Goal: Task Accomplishment & Management: Manage account settings

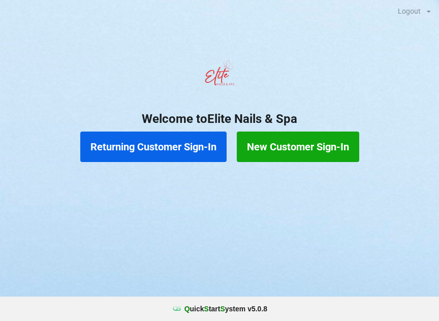
click at [180, 144] on button "Returning Customer Sign-In" at bounding box center [153, 147] width 146 height 30
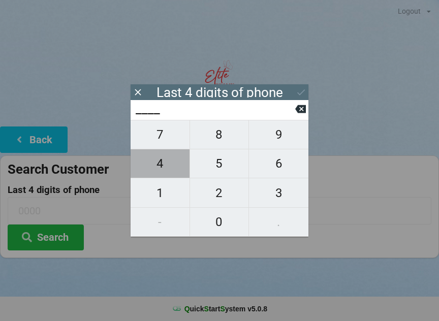
click at [161, 165] on span "4" at bounding box center [160, 163] width 59 height 21
type input "4___"
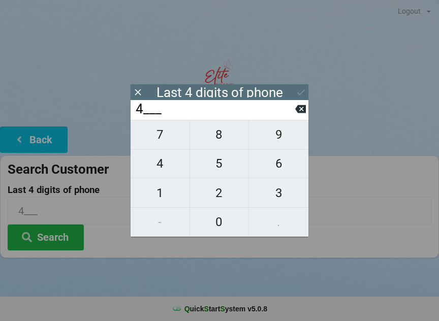
click at [222, 196] on span "2" at bounding box center [219, 192] width 59 height 21
type input "42__"
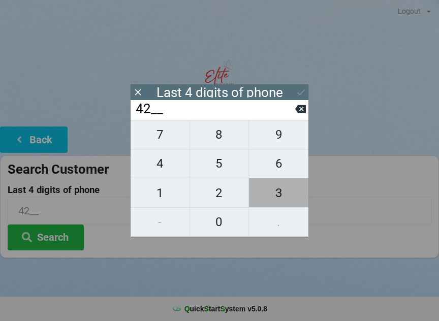
click at [276, 195] on span "3" at bounding box center [278, 192] width 59 height 21
type input "423_"
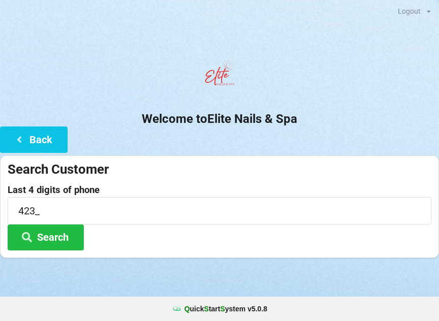
click at [56, 238] on button "Search" at bounding box center [46, 238] width 76 height 26
click at [60, 236] on button "Search" at bounding box center [46, 238] width 76 height 26
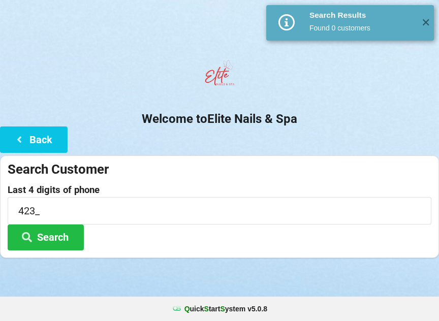
click at [57, 238] on button "Search" at bounding box center [46, 238] width 76 height 26
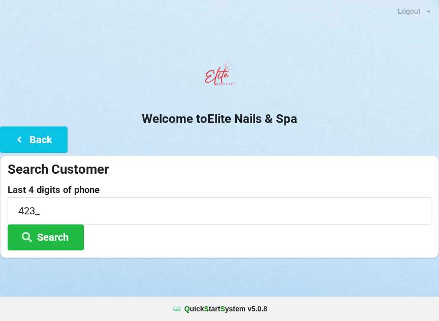
click at [423, 19] on div "Logout Logout" at bounding box center [414, 11] width 49 height 22
click at [418, 13] on div "Logout" at bounding box center [409, 11] width 23 height 7
click at [409, 27] on span "Logout" at bounding box center [407, 24] width 23 height 8
click at [54, 210] on input "423_" at bounding box center [220, 210] width 424 height 27
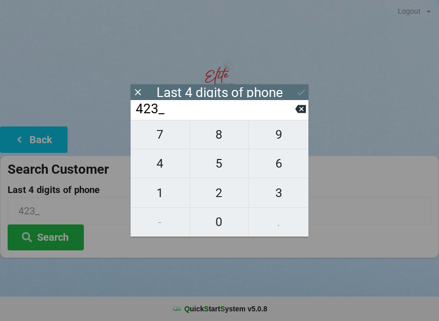
click at [163, 163] on span "4" at bounding box center [160, 163] width 59 height 21
type input "4234"
click at [223, 220] on div "7 8 9 4 5 6 1 2 3 - 0 ." at bounding box center [220, 178] width 178 height 117
click at [298, 116] on button at bounding box center [300, 109] width 11 height 14
click at [304, 113] on icon at bounding box center [300, 109] width 11 height 8
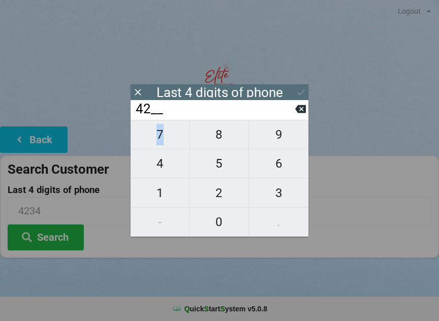
click at [305, 113] on icon at bounding box center [300, 109] width 11 height 8
type input "4___"
click at [227, 222] on span "0" at bounding box center [219, 221] width 59 height 21
type input "40__"
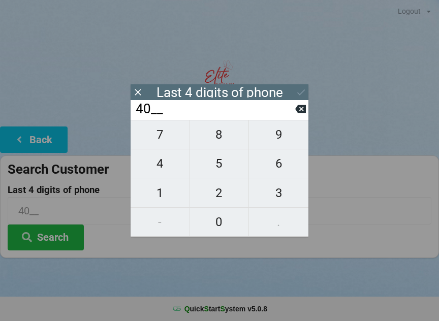
click at [223, 198] on span "2" at bounding box center [219, 192] width 59 height 21
type input "402_"
click at [283, 200] on span "3" at bounding box center [278, 192] width 59 height 21
type input "4023"
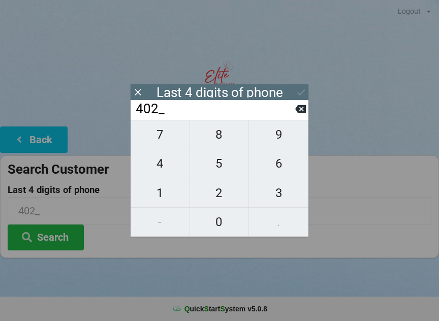
type input "4023"
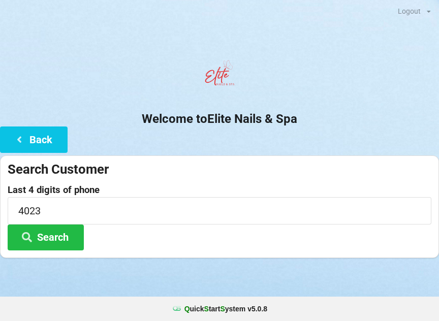
click at [53, 235] on button "Search" at bounding box center [46, 238] width 76 height 26
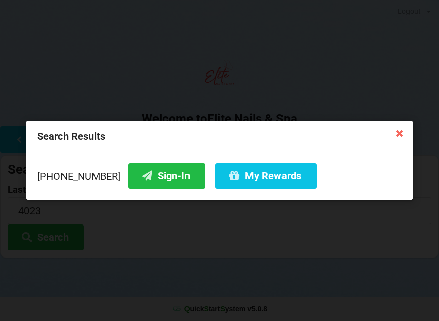
click at [153, 172] on button "Sign-In" at bounding box center [166, 176] width 77 height 26
